Goal: Subscribe to service/newsletter

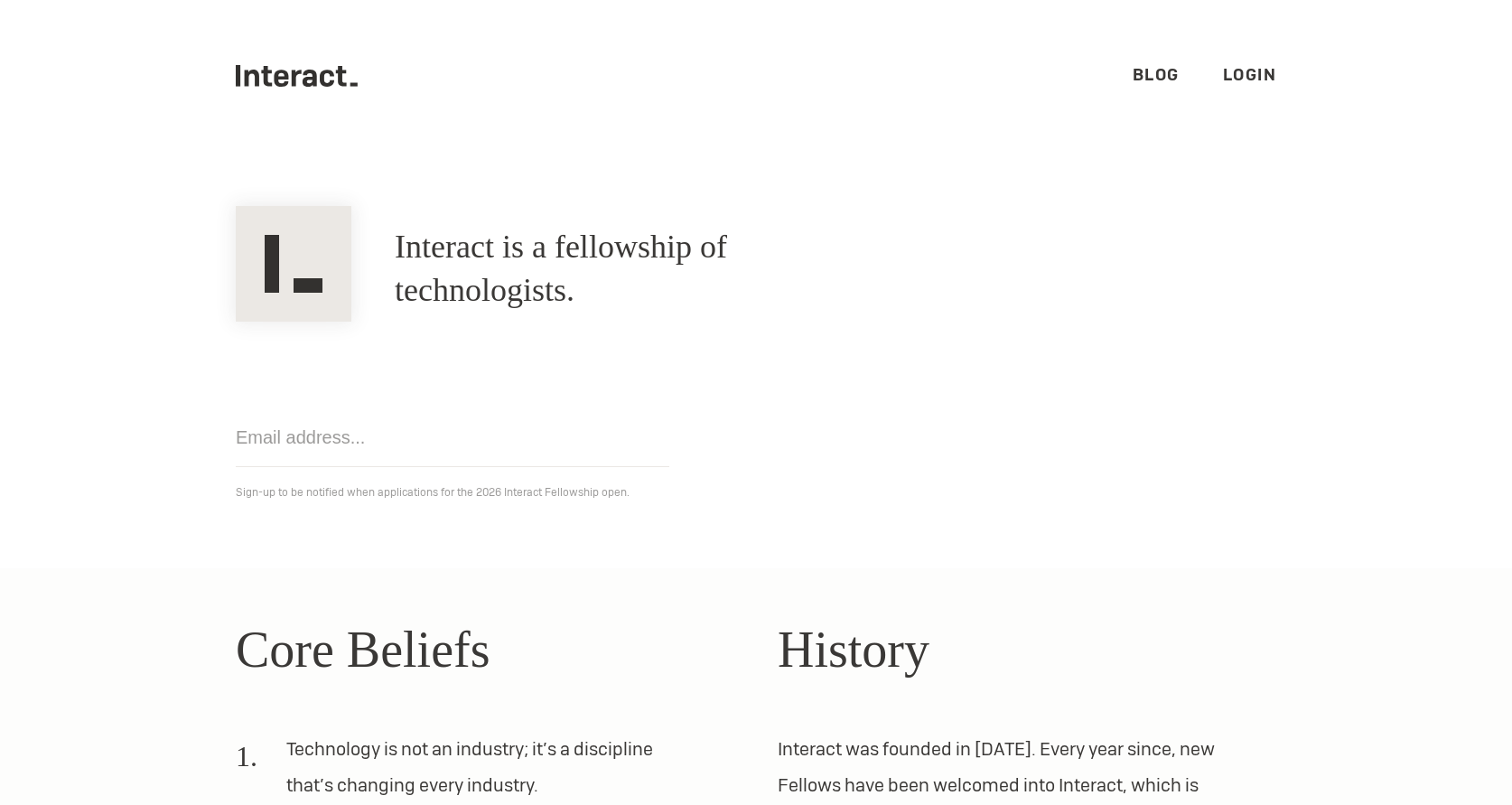
click at [466, 452] on input "email" at bounding box center [452, 437] width 433 height 59
type input "[EMAIL_ADDRESS][DOMAIN_NAME]"
click input "Get notified" at bounding box center [0, 0] width 0 height 0
click at [1158, 69] on link "Blog" at bounding box center [1157, 74] width 47 height 21
